Goal: Task Accomplishment & Management: Manage account settings

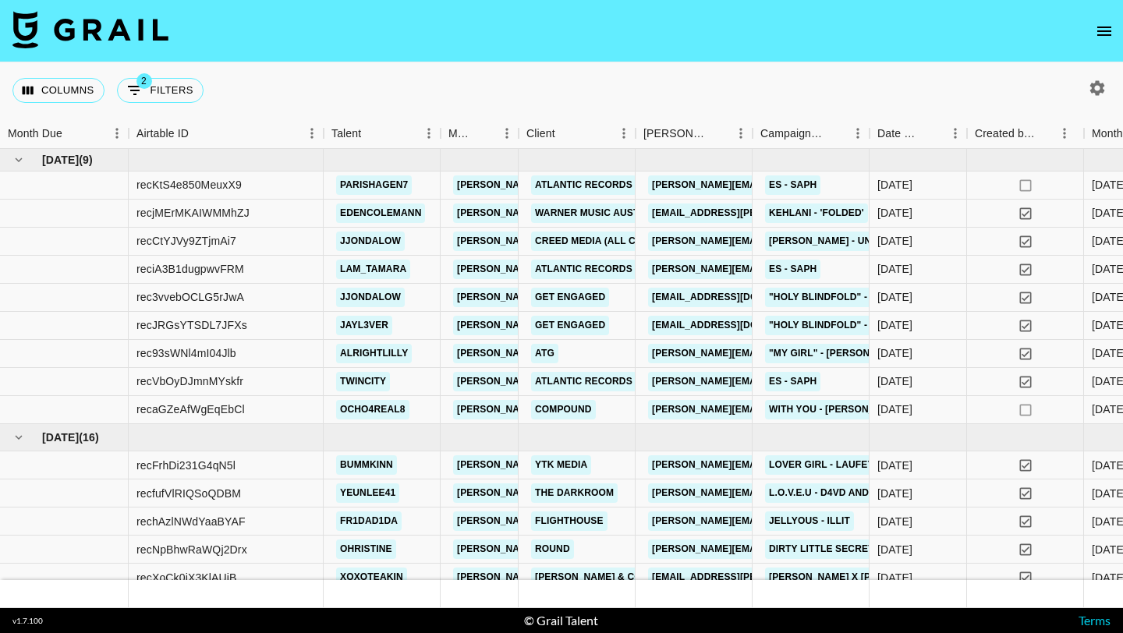
click at [1109, 30] on icon "open drawer" at bounding box center [1104, 31] width 19 height 19
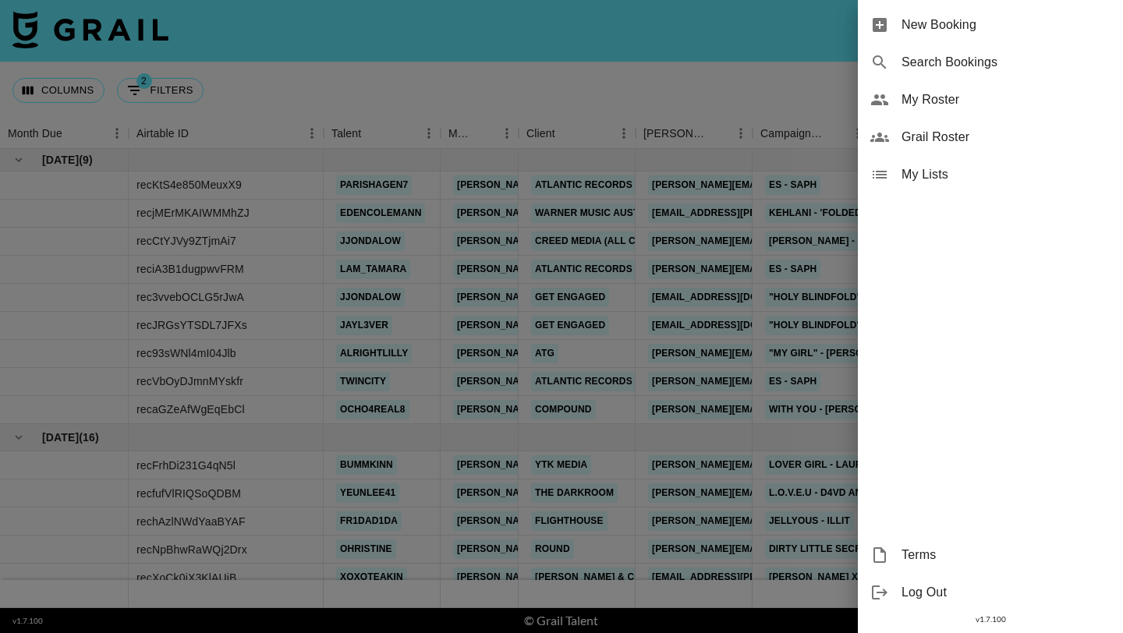
click at [969, 111] on div "My Roster" at bounding box center [990, 99] width 265 height 37
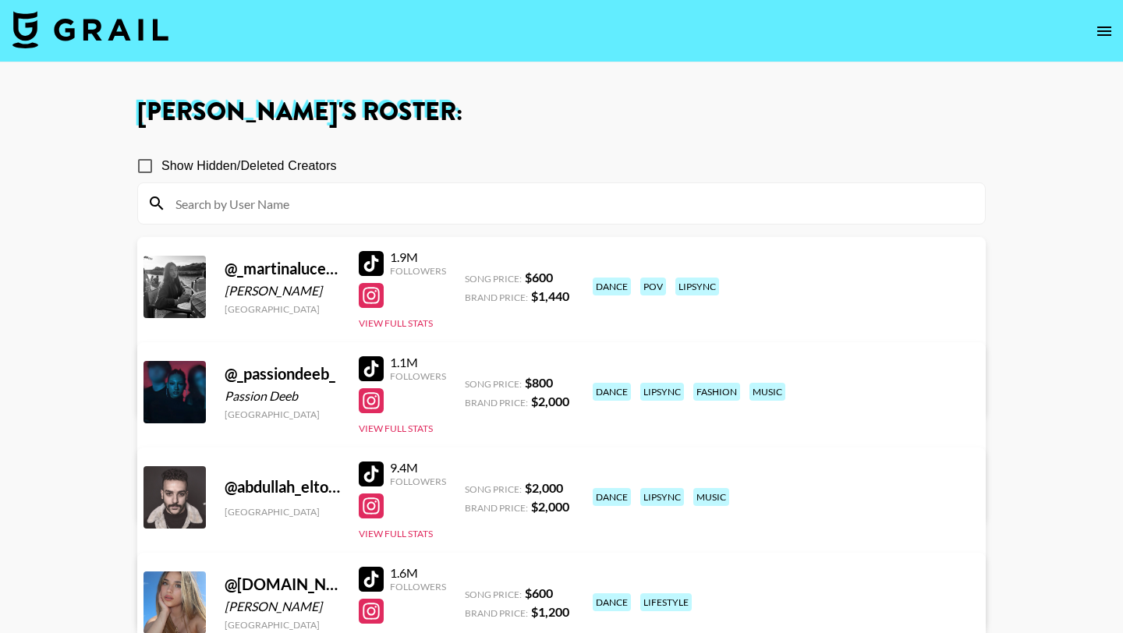
click at [489, 200] on input at bounding box center [571, 203] width 810 height 25
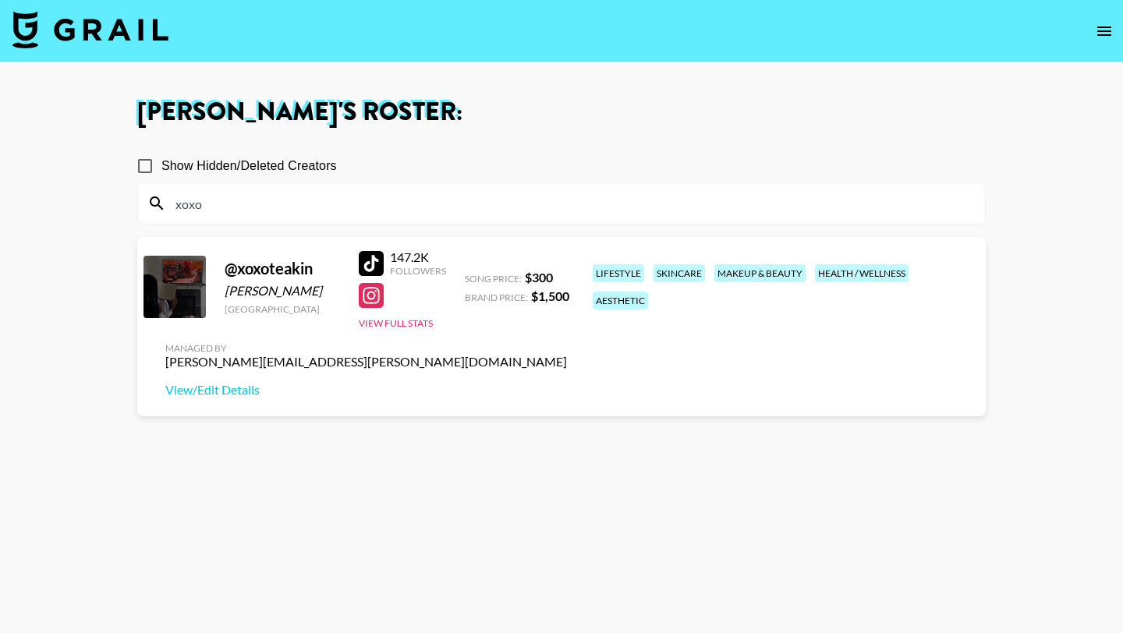
type input "xoxo"
click at [371, 264] on div at bounding box center [371, 263] width 25 height 25
click at [375, 262] on div at bounding box center [371, 263] width 25 height 25
drag, startPoint x: 246, startPoint y: 293, endPoint x: 228, endPoint y: 292, distance: 18.0
click at [228, 292] on div "[PERSON_NAME]" at bounding box center [282, 291] width 115 height 16
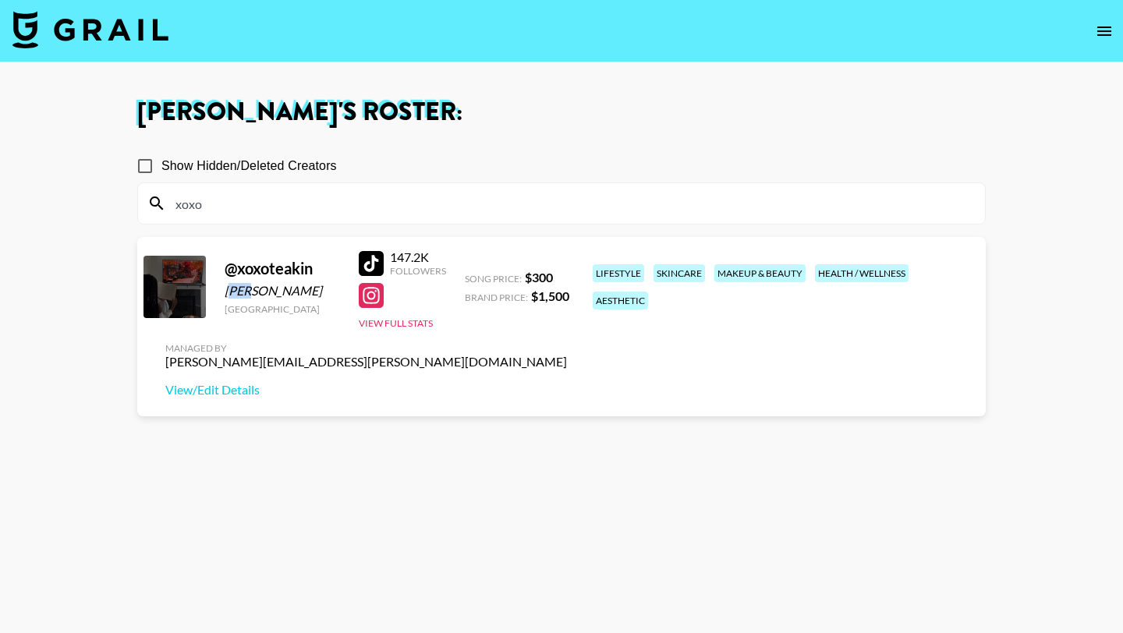
copy div "eà"
click at [264, 301] on div "@ xoxoteakin Teà Akin [GEOGRAPHIC_DATA]" at bounding box center [282, 287] width 115 height 56
drag, startPoint x: 243, startPoint y: 293, endPoint x: 206, endPoint y: 288, distance: 37.0
click at [206, 288] on div "@ xoxoteakin Teà Akin [GEOGRAPHIC_DATA] 147.2K Followers View Full Stats Song P…" at bounding box center [561, 326] width 849 height 179
click at [223, 296] on div "@ xoxoteakin Teà Akin [GEOGRAPHIC_DATA] 147.2K Followers View Full Stats Song P…" at bounding box center [561, 326] width 849 height 179
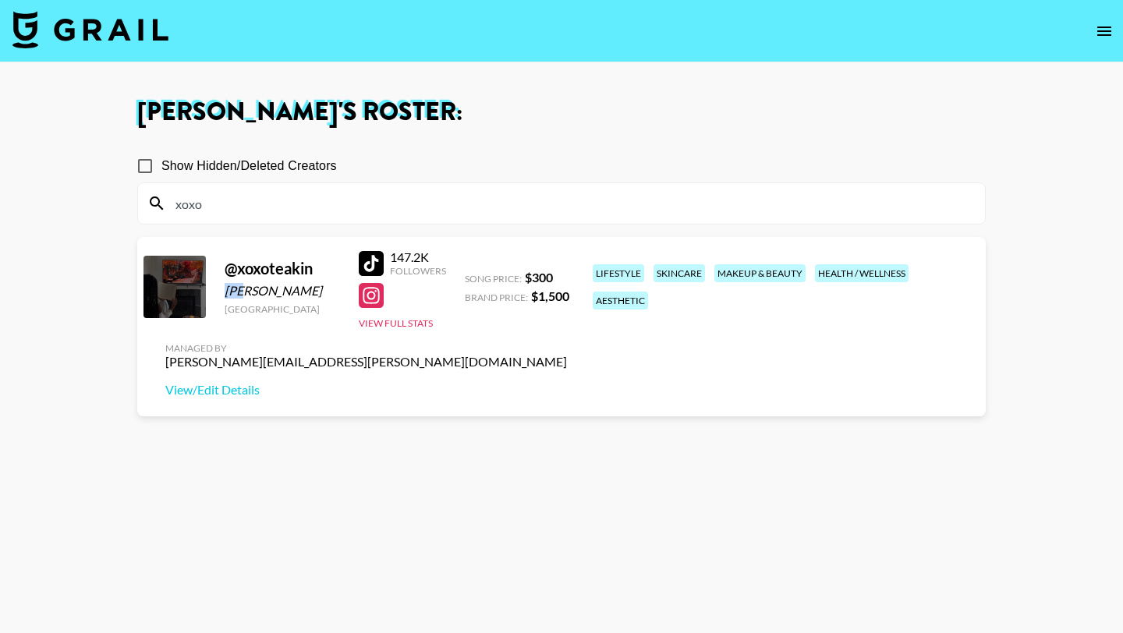
drag, startPoint x: 225, startPoint y: 293, endPoint x: 241, endPoint y: 289, distance: 16.7
click at [241, 292] on div "[PERSON_NAME]" at bounding box center [282, 291] width 115 height 16
copy div "Teà"
click at [300, 201] on input "xoxo" at bounding box center [571, 203] width 810 height 25
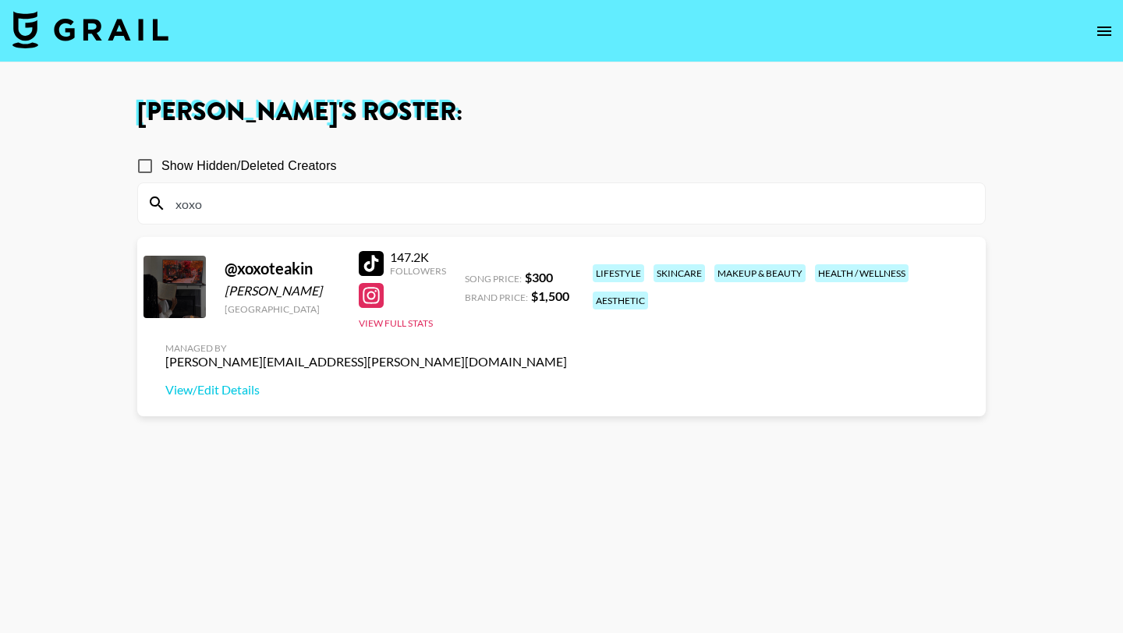
click at [300, 201] on input "xoxo" at bounding box center [571, 203] width 810 height 25
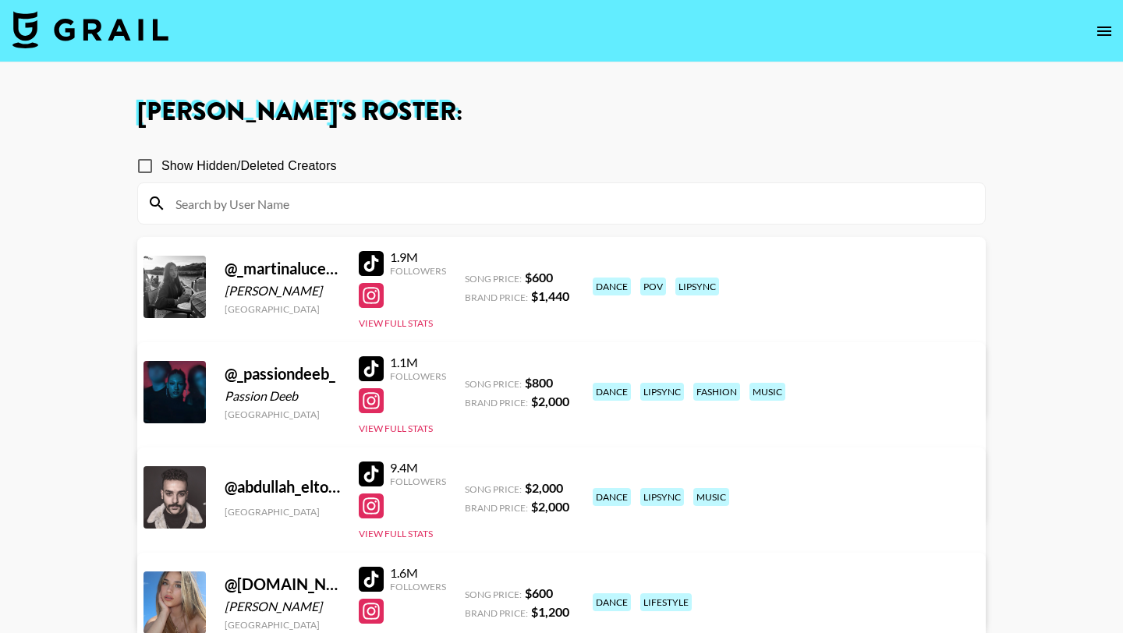
click at [123, 31] on img at bounding box center [90, 29] width 156 height 37
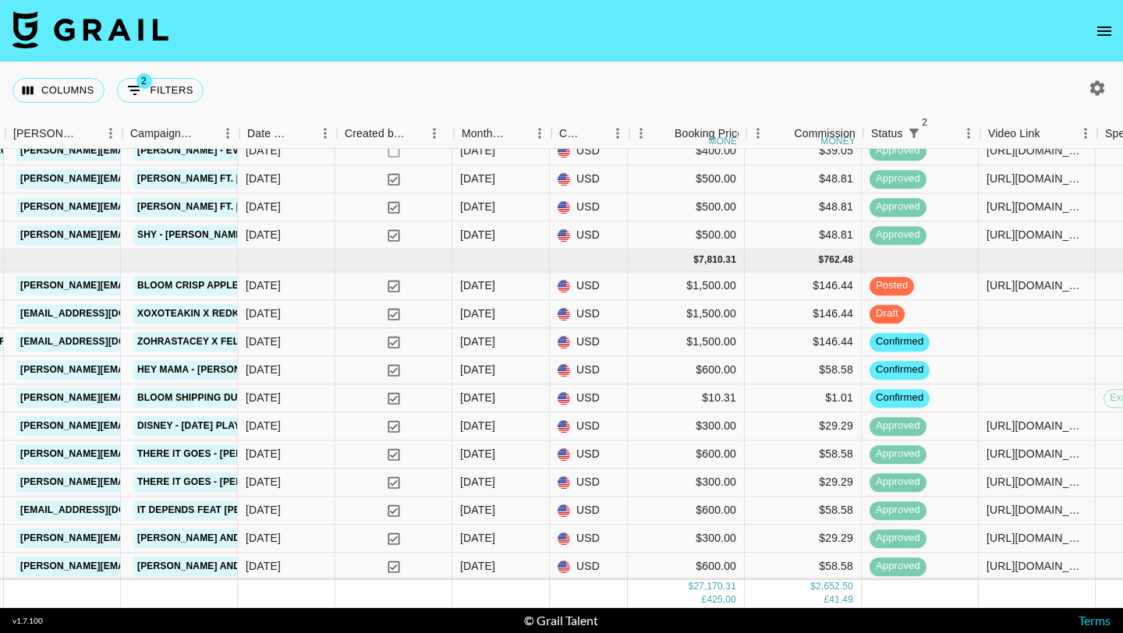
scroll to position [1067, 637]
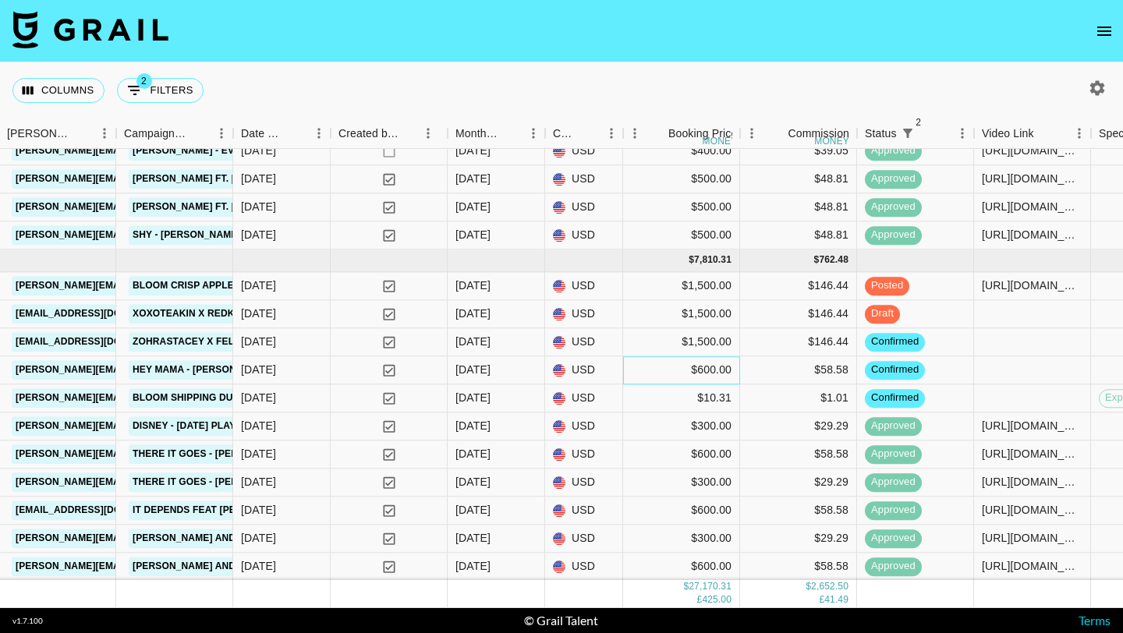
click at [637, 374] on div "$600.00" at bounding box center [681, 371] width 117 height 28
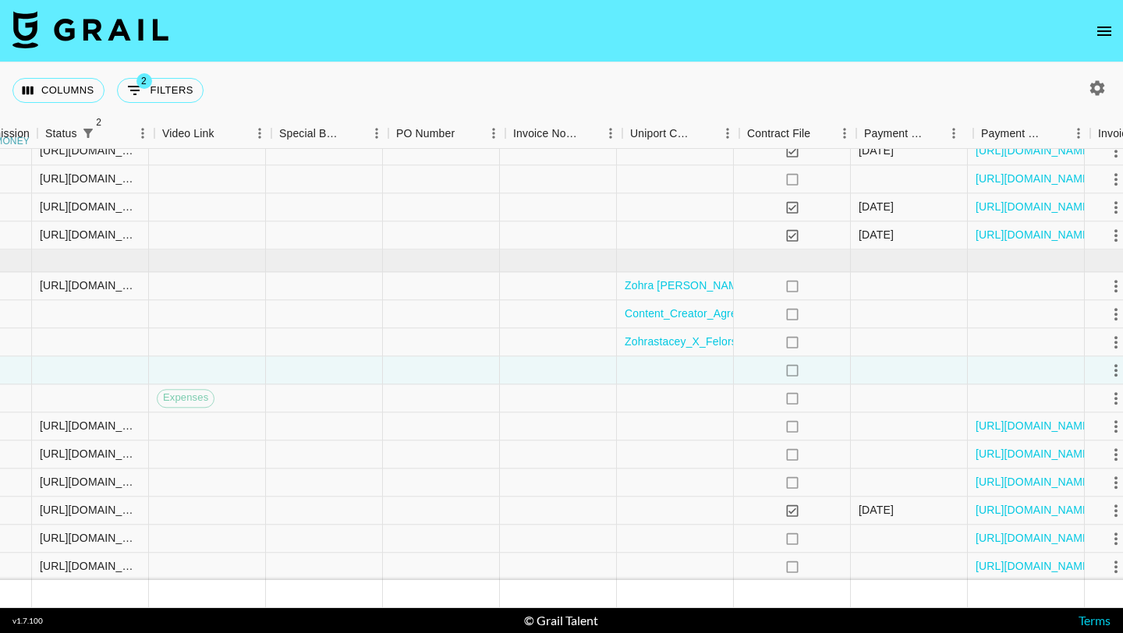
scroll to position [1067, 1603]
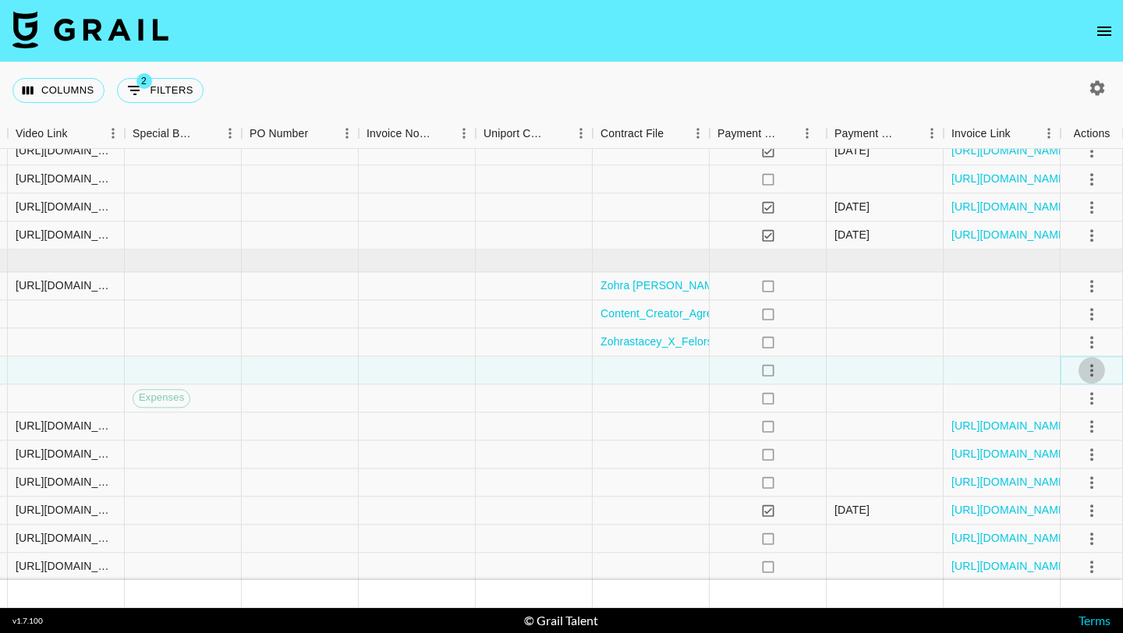
click at [1089, 368] on icon "select merge strategy" at bounding box center [1092, 370] width 19 height 19
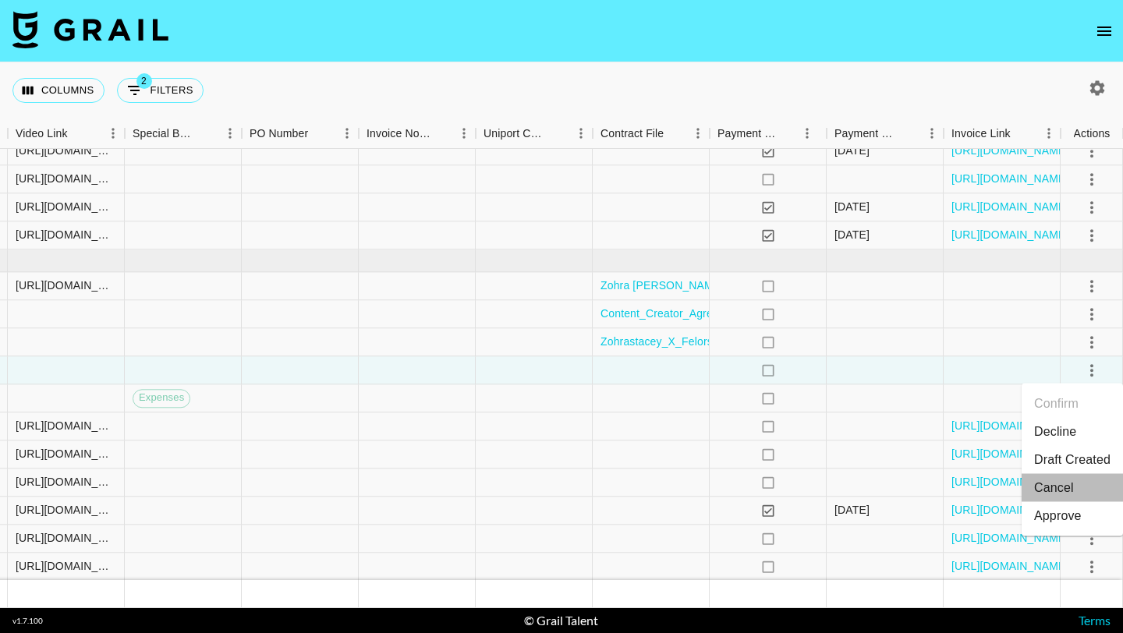
click at [1069, 486] on li "Cancel" at bounding box center [1072, 488] width 101 height 28
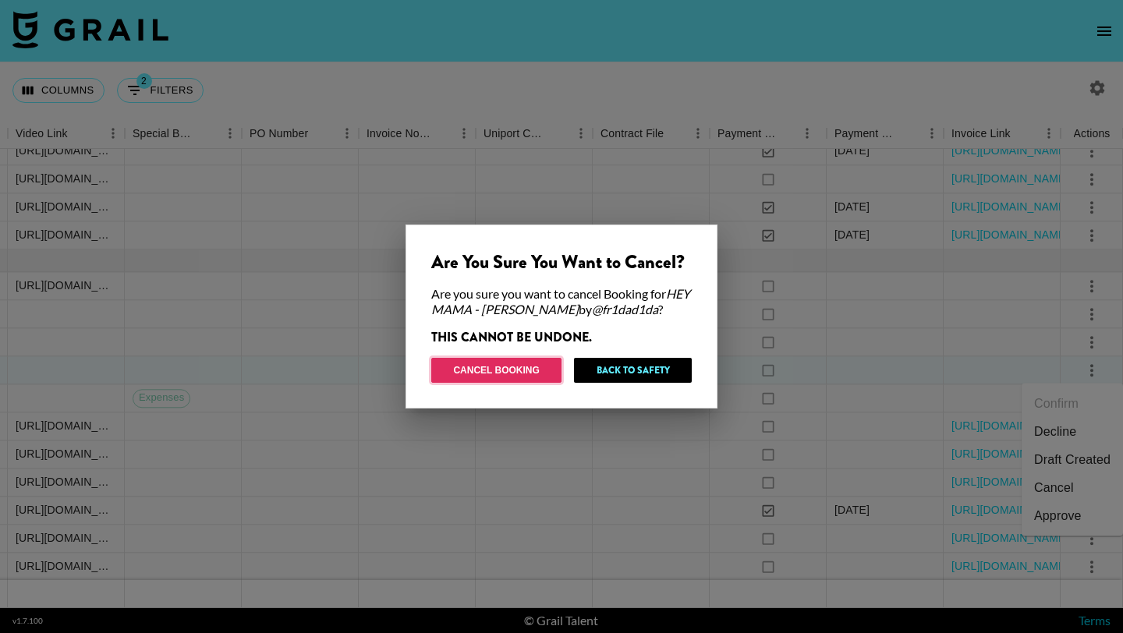
click at [521, 375] on button "Cancel Booking" at bounding box center [496, 370] width 130 height 25
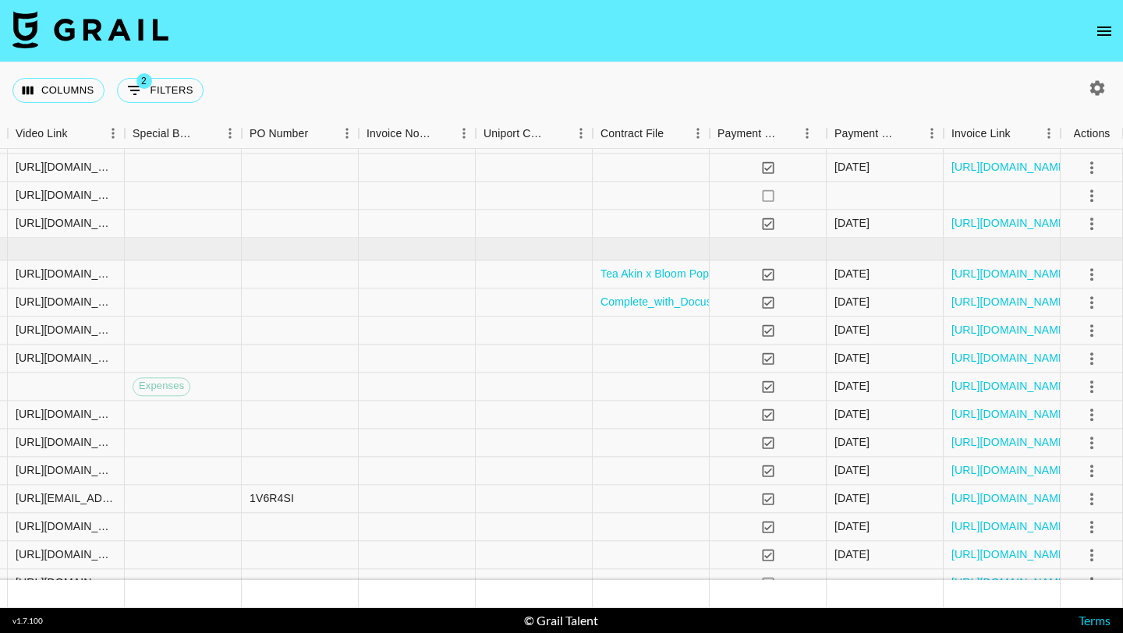
scroll to position [665, 1603]
click at [973, 299] on link "[URL][DOMAIN_NAME]" at bounding box center [1011, 301] width 118 height 16
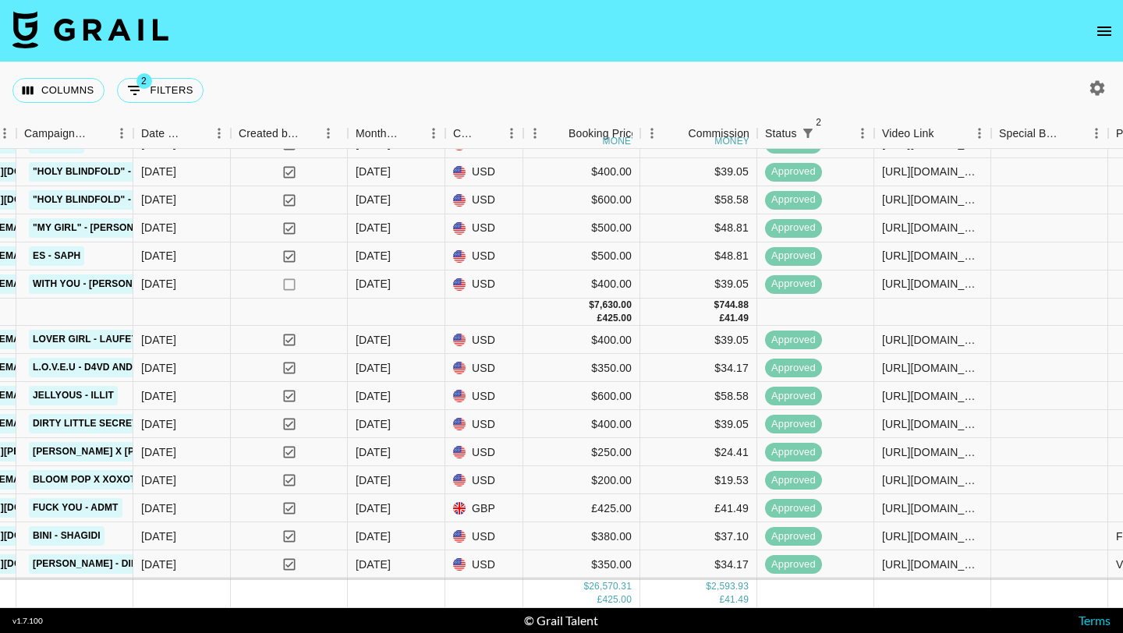
scroll to position [0, 736]
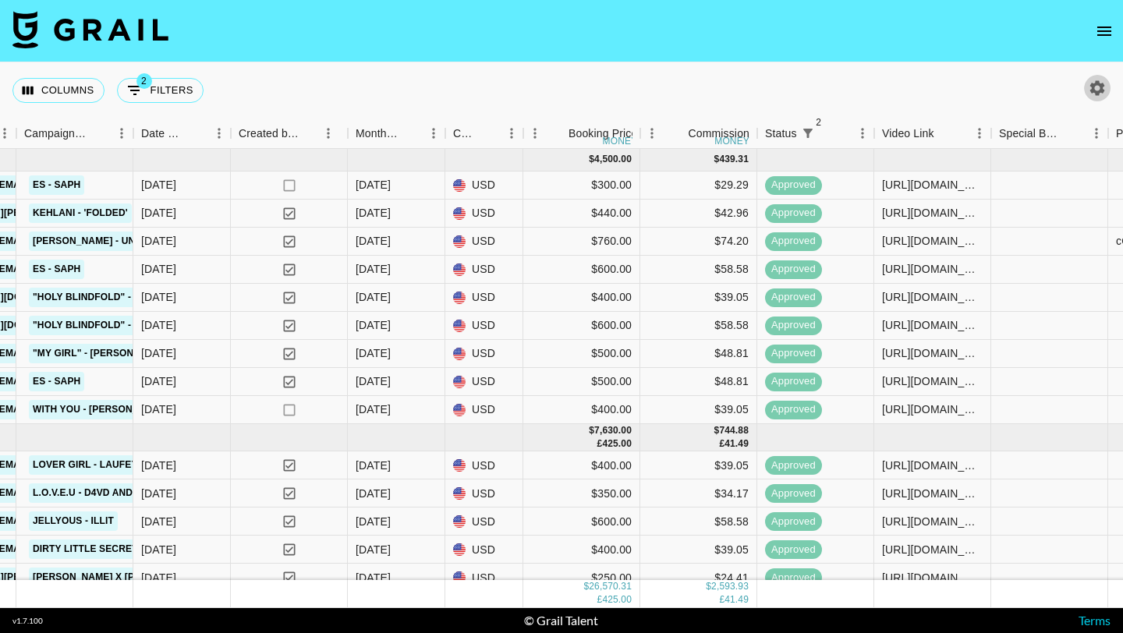
click at [1093, 81] on icon "button" at bounding box center [1097, 88] width 19 height 19
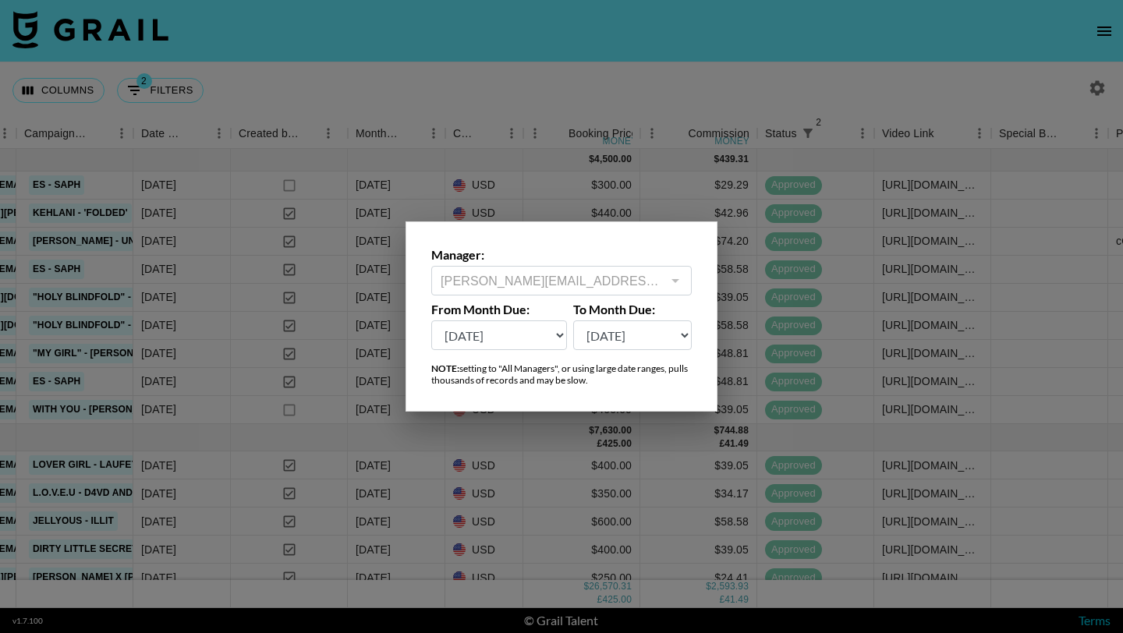
click at [526, 332] on select "[DATE] Aug '[DATE] Jun '[DATE] Apr '[DATE] Feb '[DATE] Dec '[DATE] Oct '[DATE] …" at bounding box center [499, 336] width 136 height 30
select select "[DATE]"
click at [431, 321] on select "[DATE] Aug '[DATE] Jun '[DATE] Apr '[DATE] Feb '[DATE] Dec '[DATE] Oct '[DATE] …" at bounding box center [499, 336] width 136 height 30
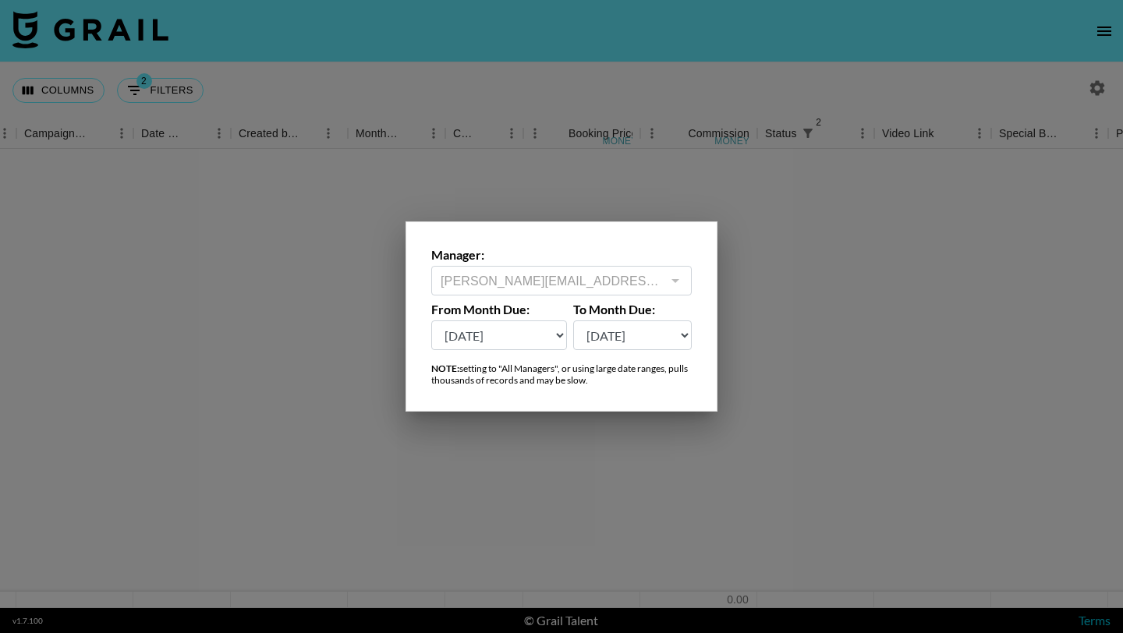
click at [571, 83] on div at bounding box center [561, 316] width 1123 height 633
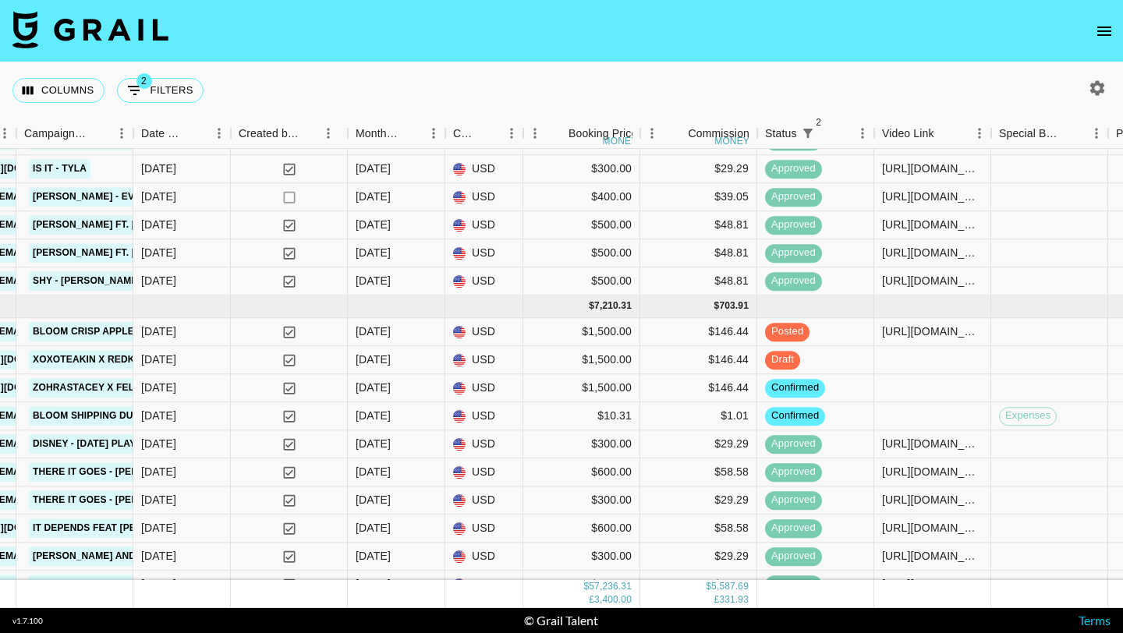
scroll to position [3105, 736]
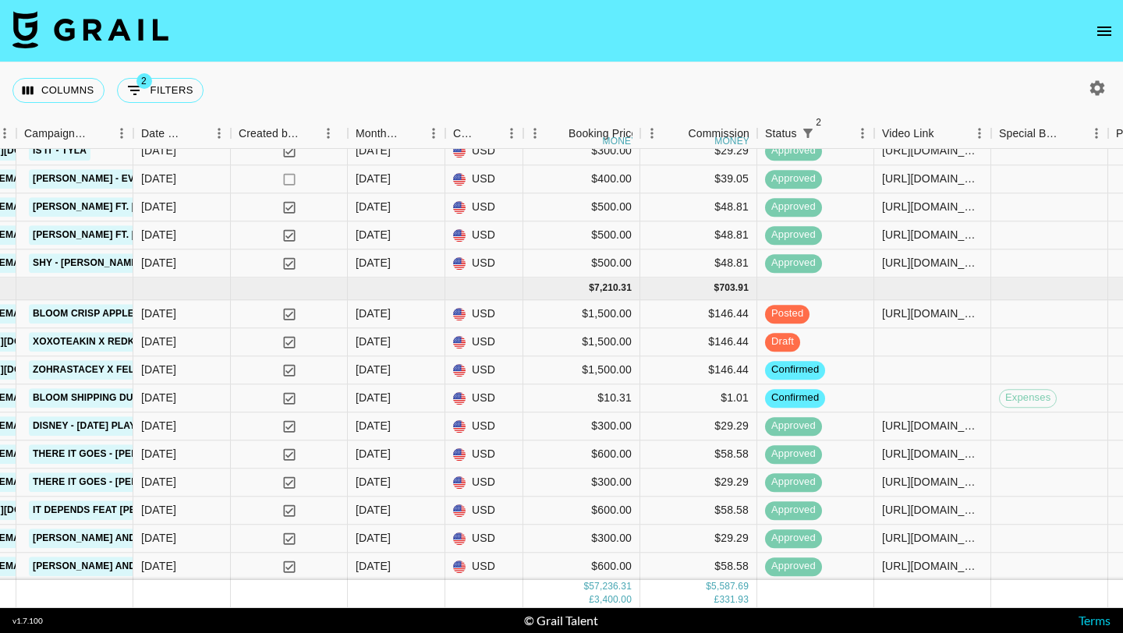
click at [1093, 86] on icon "button" at bounding box center [1098, 87] width 15 height 15
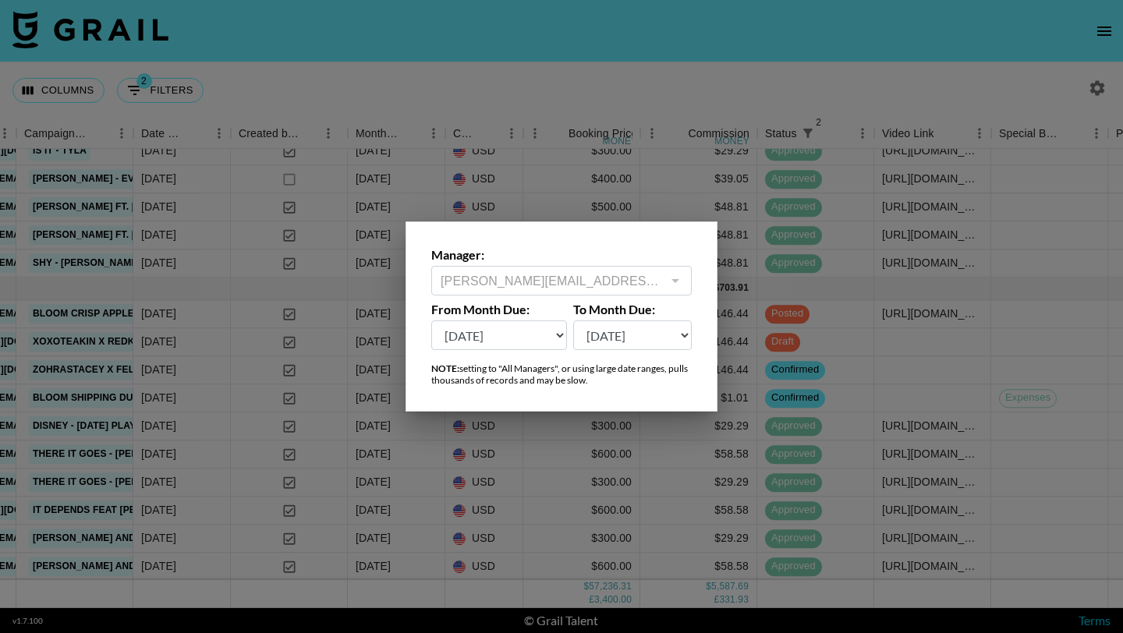
click at [527, 345] on select "[DATE] Aug '[DATE] Jun '[DATE] Apr '[DATE] Feb '[DATE] Dec '[DATE] Oct '[DATE] …" at bounding box center [499, 336] width 136 height 30
select select "[DATE]"
click at [431, 321] on select "[DATE] Aug '[DATE] Jun '[DATE] Apr '[DATE] Feb '[DATE] Dec '[DATE] Oct '[DATE] …" at bounding box center [499, 336] width 136 height 30
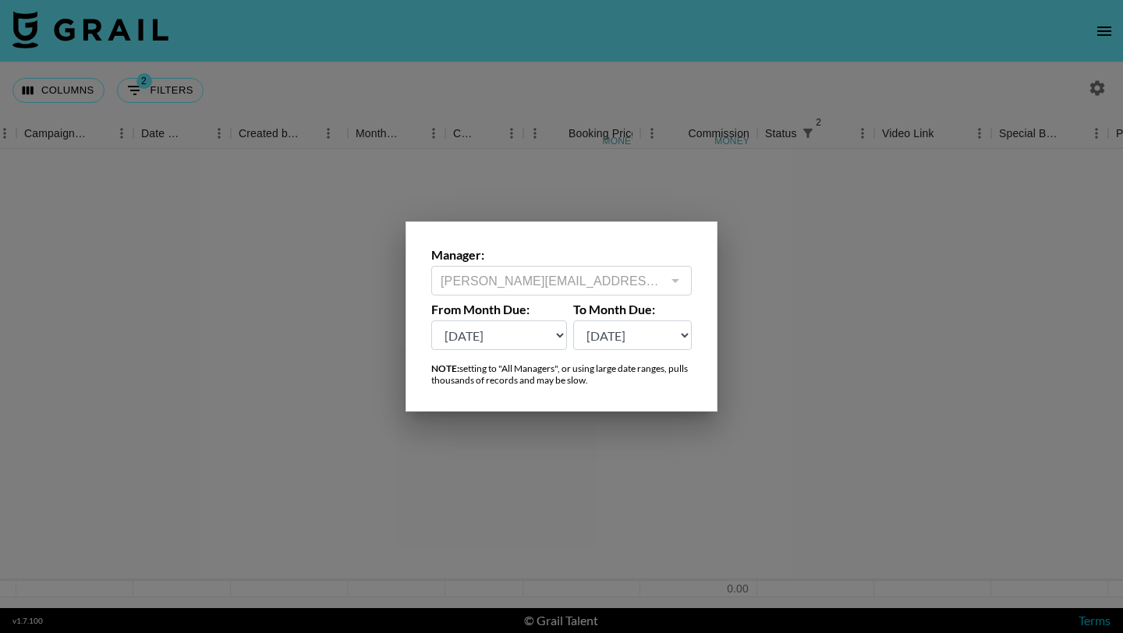
scroll to position [0, 736]
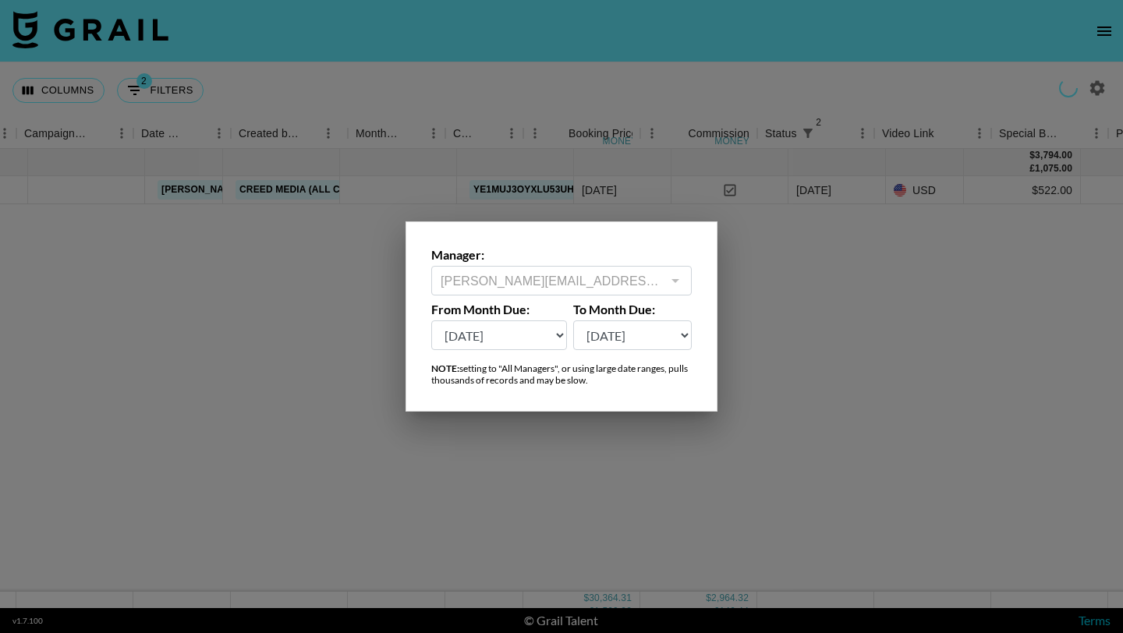
click at [558, 83] on div at bounding box center [561, 316] width 1123 height 633
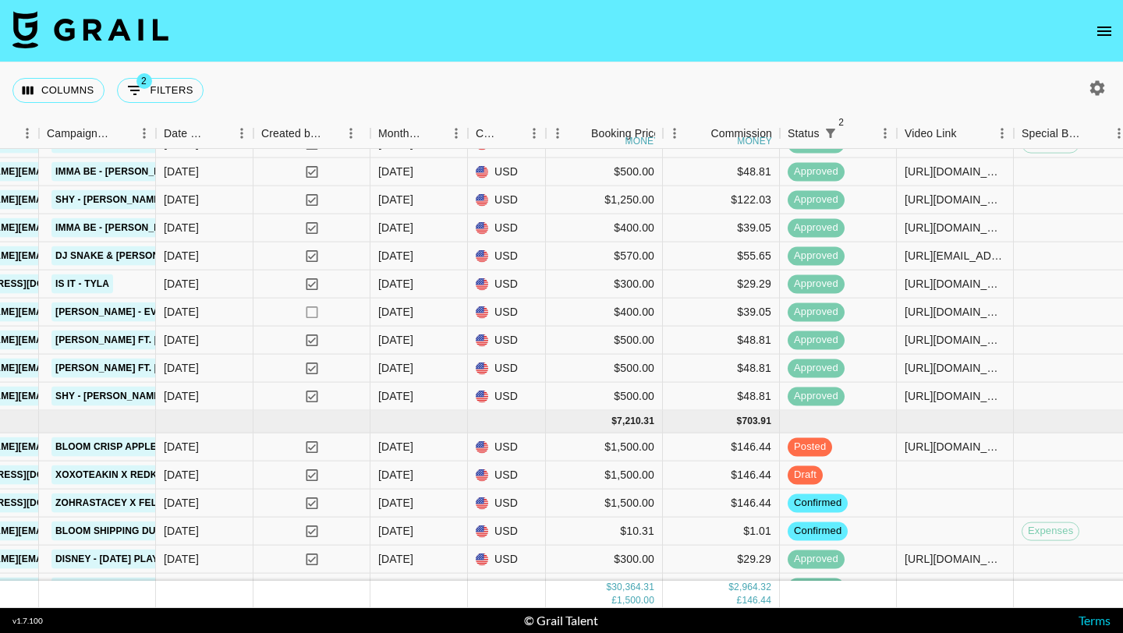
scroll to position [1376, 714]
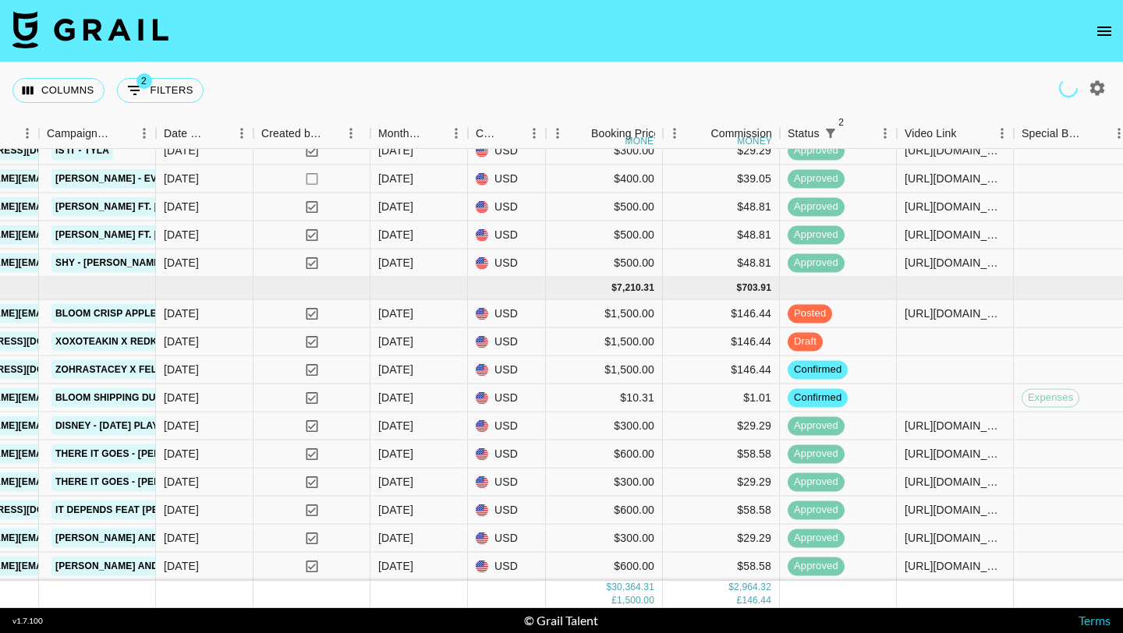
click at [1102, 37] on icon "open drawer" at bounding box center [1104, 31] width 19 height 19
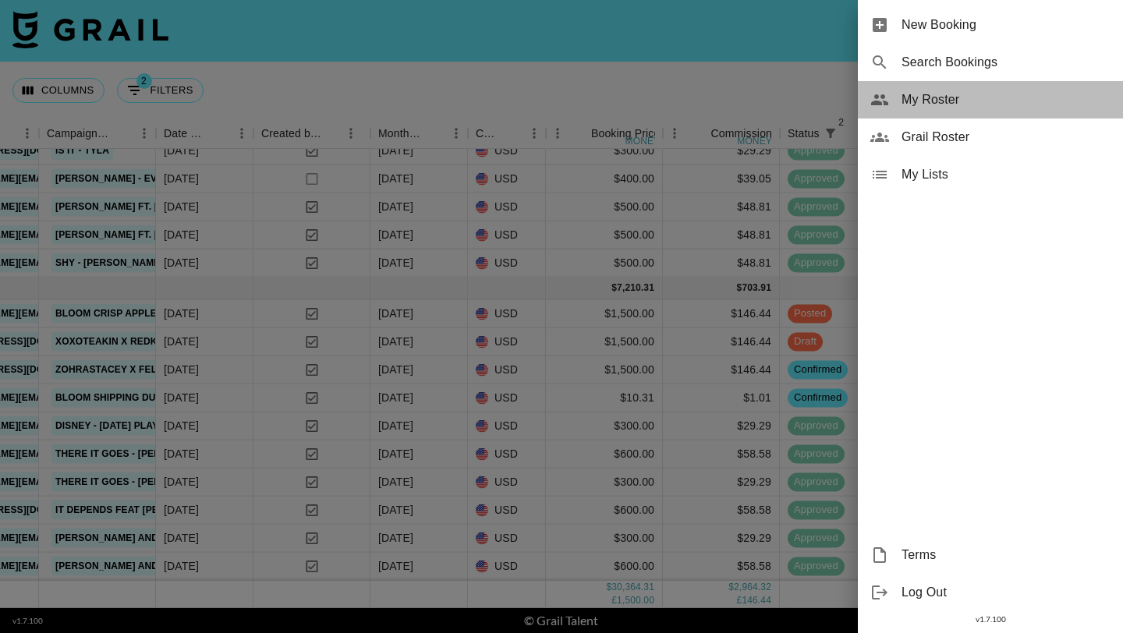
click at [938, 107] on span "My Roster" at bounding box center [1006, 99] width 209 height 19
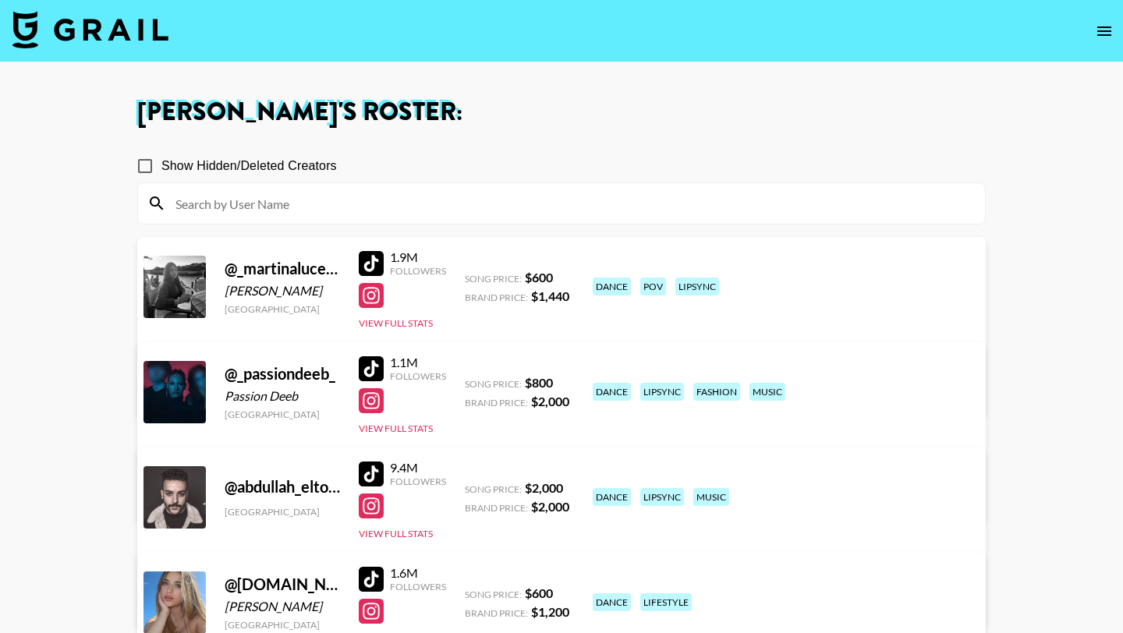
click at [225, 204] on input at bounding box center [571, 203] width 810 height 25
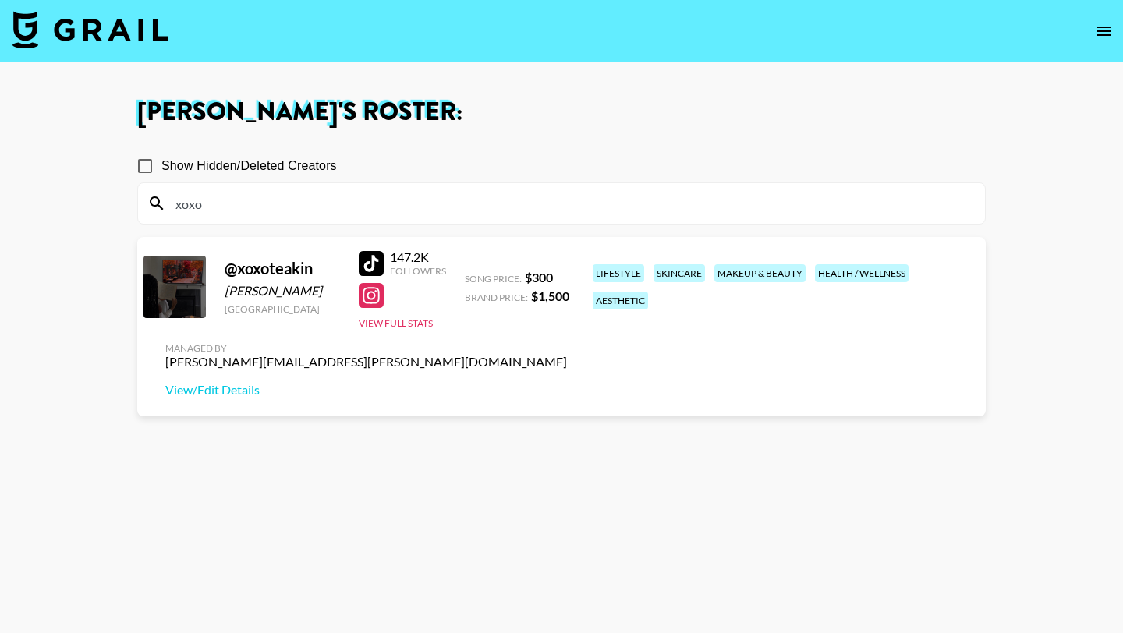
click at [371, 264] on div at bounding box center [371, 263] width 25 height 25
click at [372, 293] on div at bounding box center [371, 295] width 25 height 25
click at [308, 200] on input "xoxo" at bounding box center [571, 203] width 810 height 25
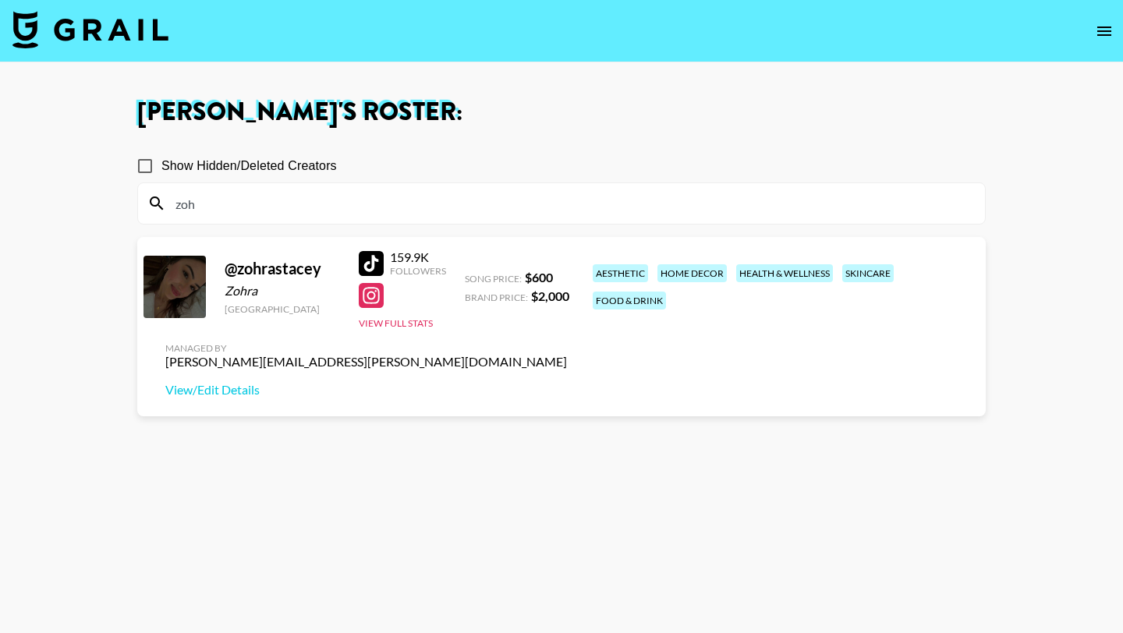
click at [374, 292] on div at bounding box center [371, 295] width 25 height 25
click at [567, 382] on link "View/Edit Details" at bounding box center [366, 390] width 402 height 16
click at [296, 204] on input "zoh" at bounding box center [571, 203] width 810 height 25
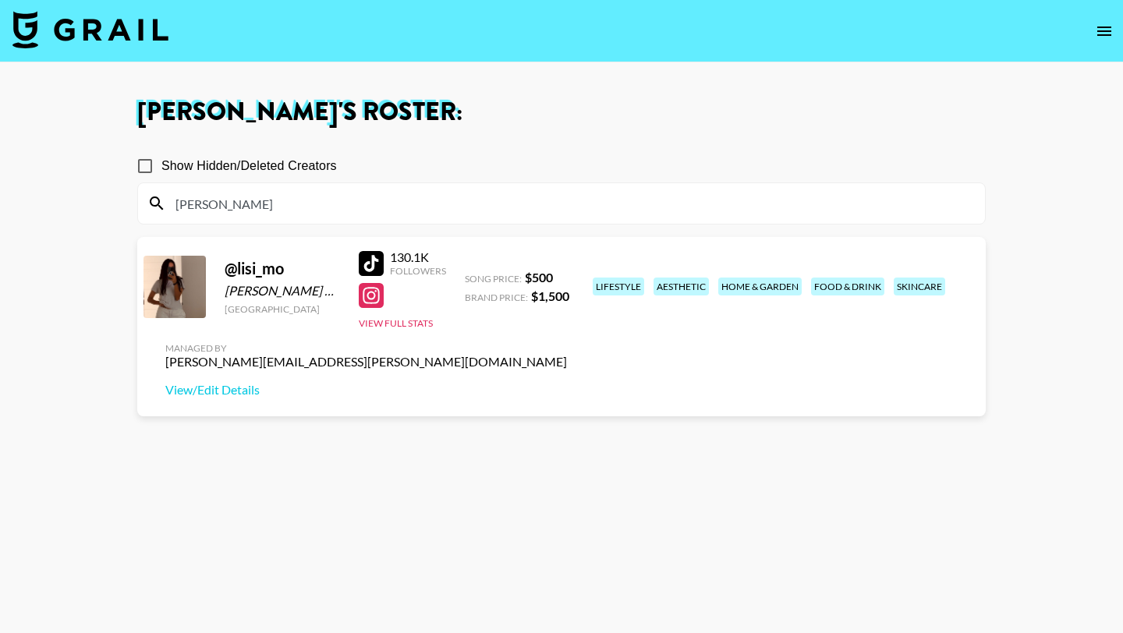
type input "[PERSON_NAME]"
click at [376, 263] on div at bounding box center [371, 263] width 25 height 25
click at [373, 293] on div at bounding box center [371, 295] width 25 height 25
click at [567, 382] on link "View/Edit Details" at bounding box center [366, 390] width 402 height 16
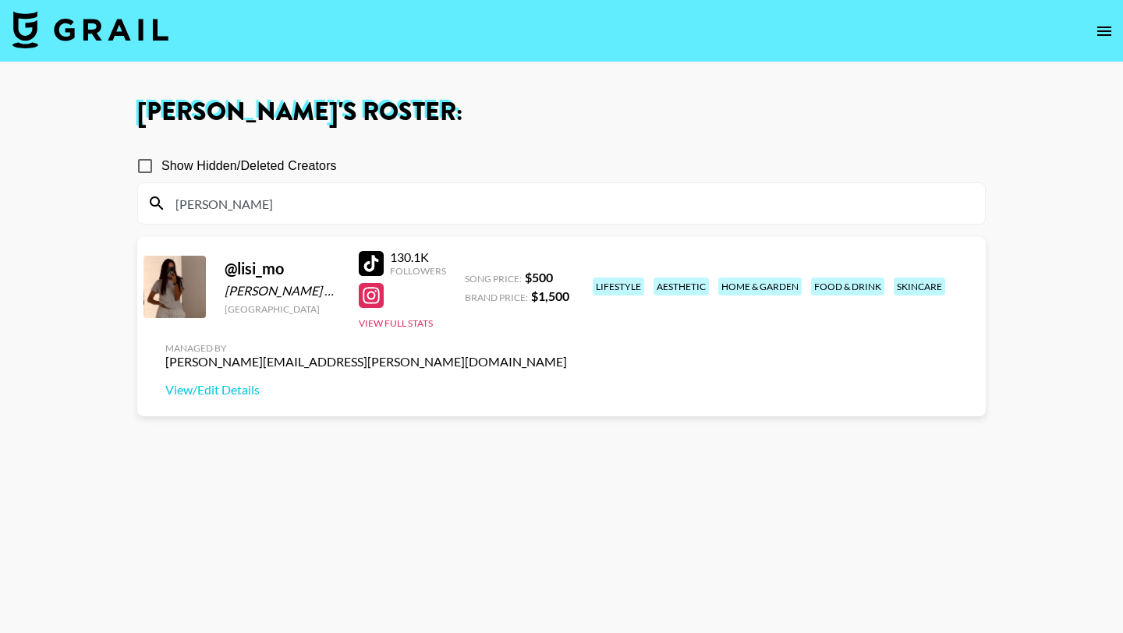
click at [215, 203] on input "[PERSON_NAME]" at bounding box center [571, 203] width 810 height 25
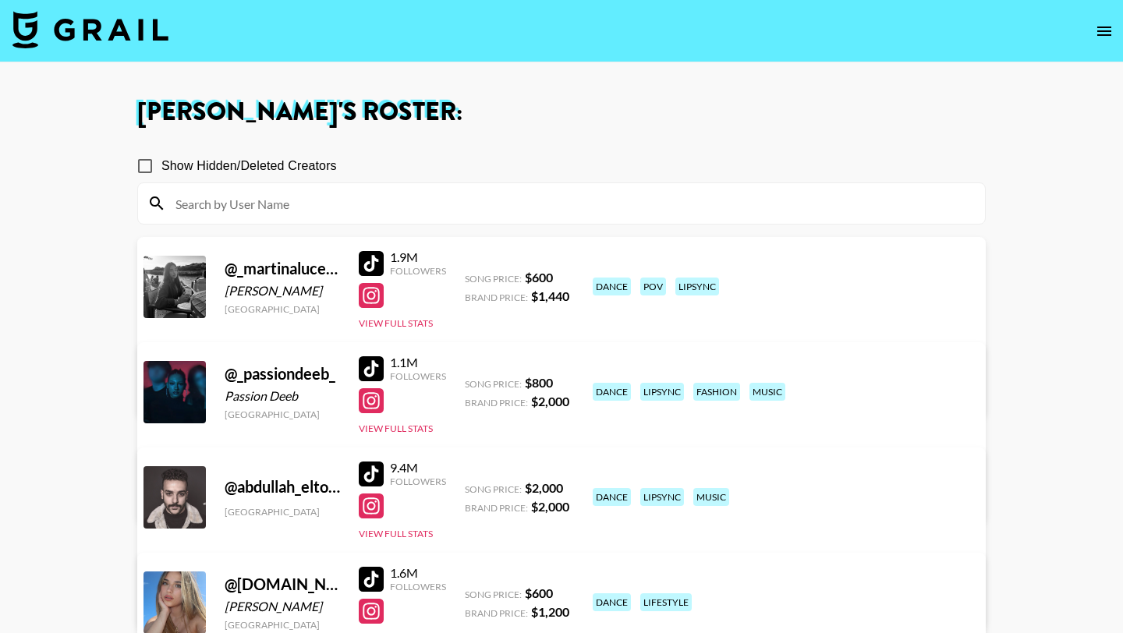
click at [91, 40] on img at bounding box center [90, 29] width 156 height 37
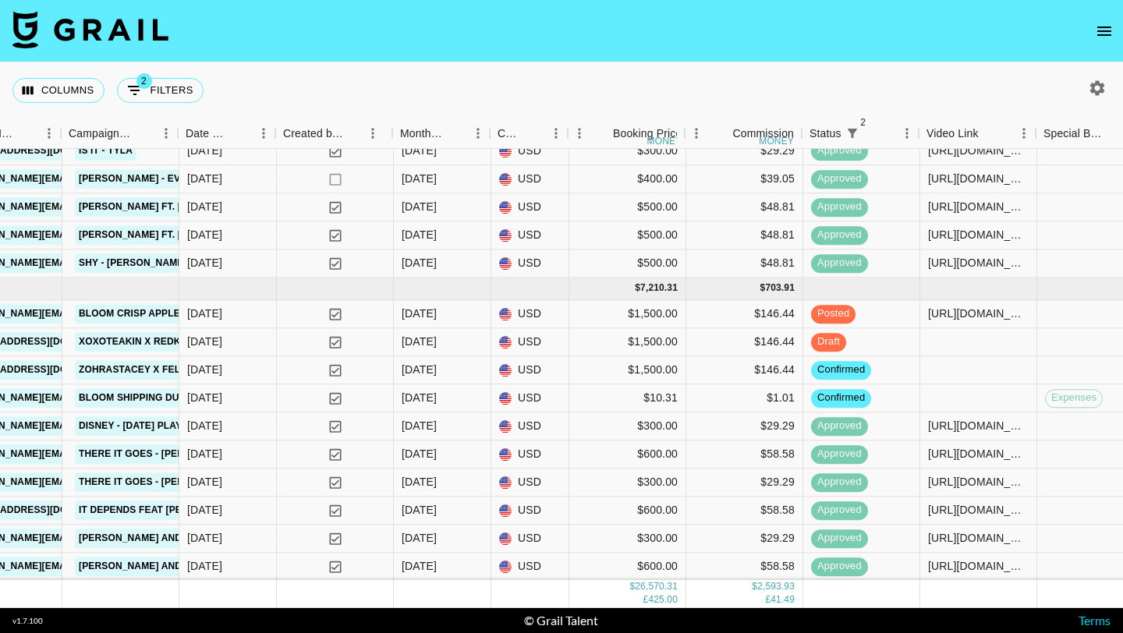
scroll to position [1039, 692]
